Goal: Obtain resource: Obtain resource

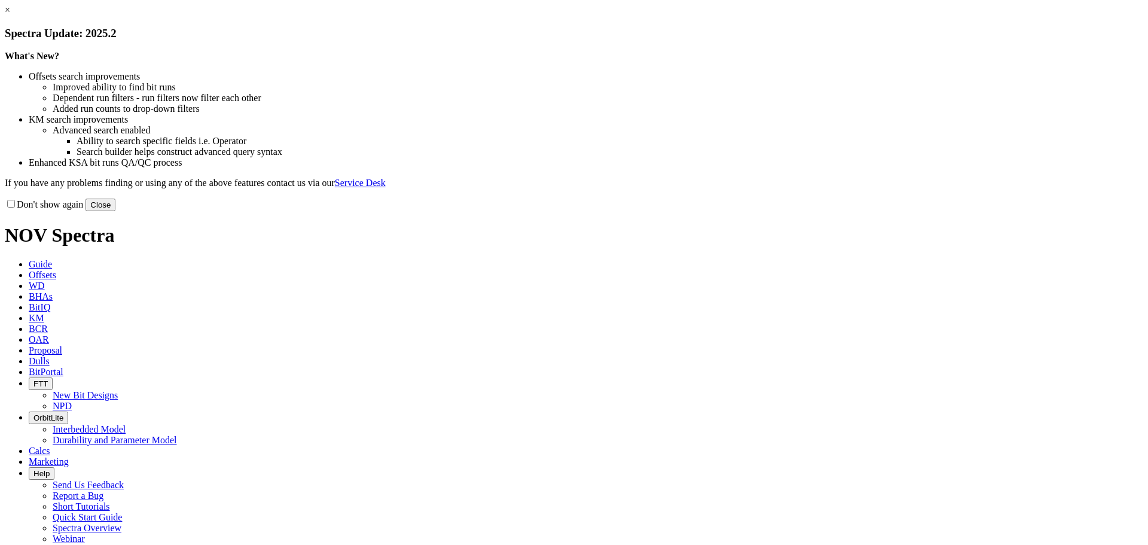
click at [115, 211] on button "Close" at bounding box center [101, 205] width 30 height 13
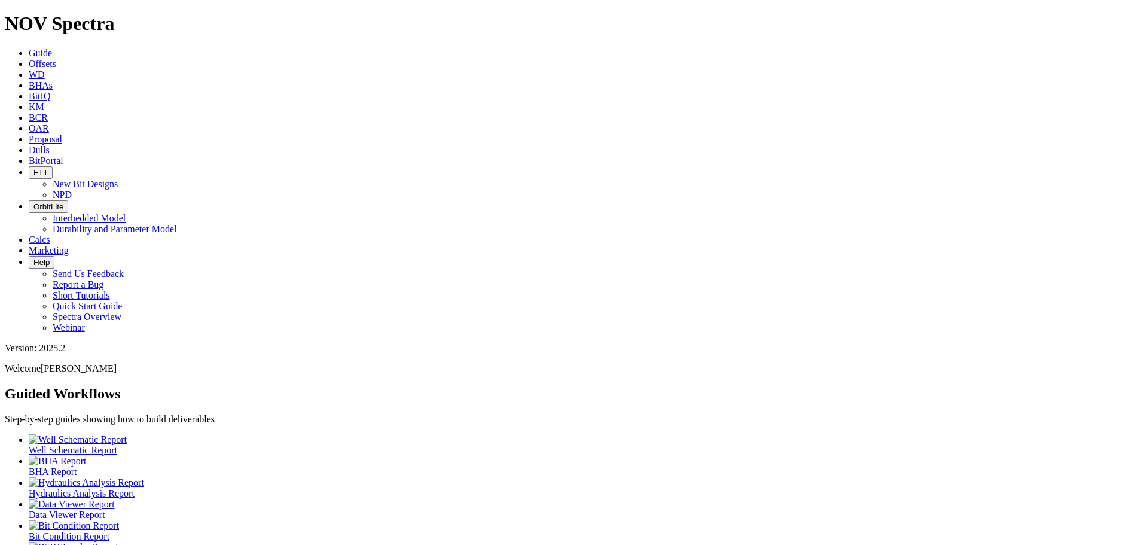
click at [56, 59] on span "Offsets" at bounding box center [43, 64] width 28 height 10
